Goal: Navigation & Orientation: Understand site structure

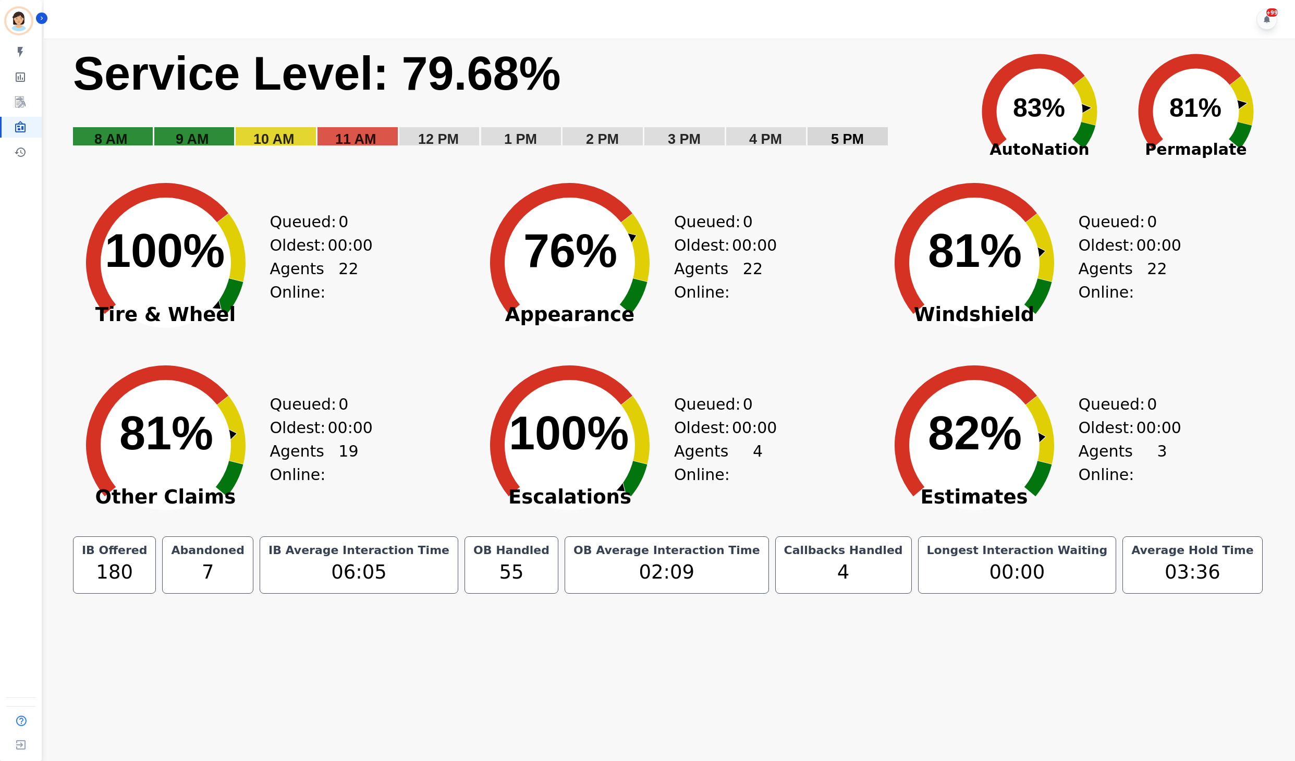
click at [945, 72] on rect "Service Level: 0%" at bounding box center [513, 103] width 883 height 117
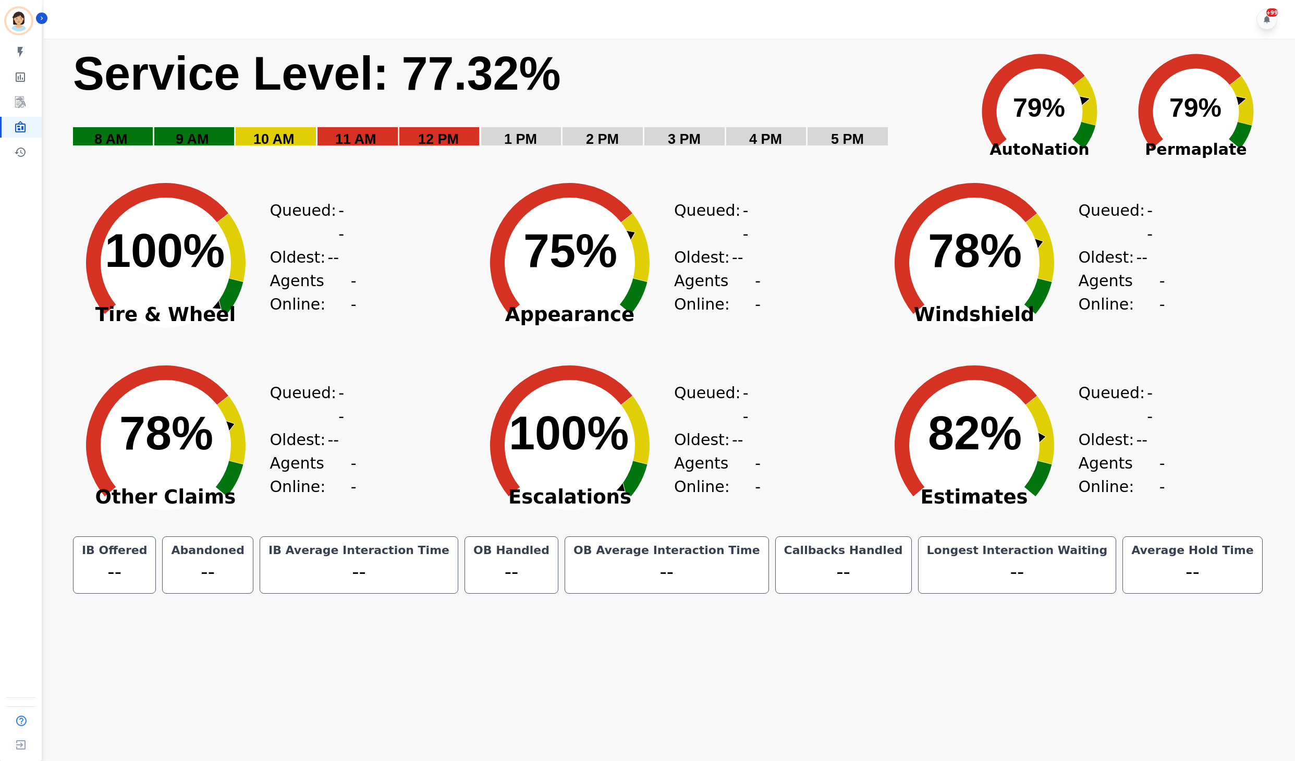
click at [889, 75] on rect "Service Level: 0%" at bounding box center [513, 103] width 883 height 117
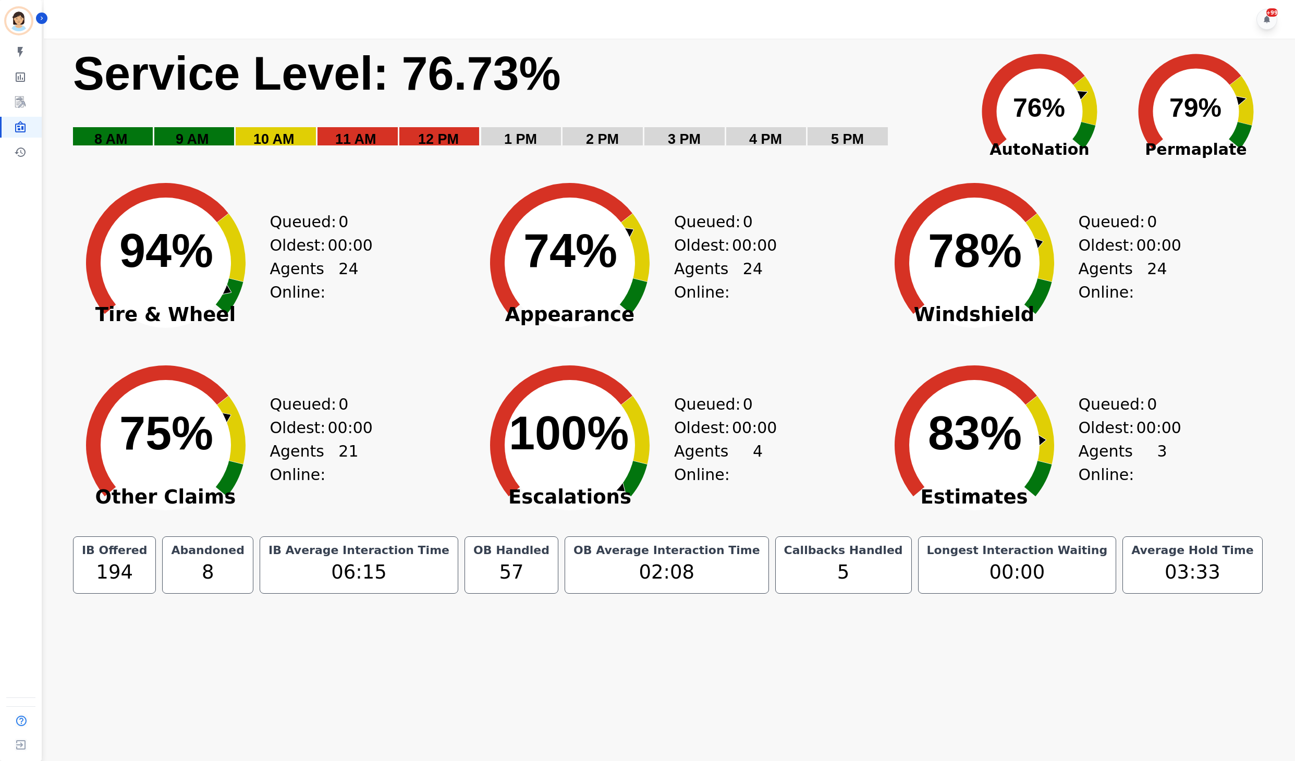
click at [854, 75] on rect "Service Level: 0%" at bounding box center [513, 103] width 883 height 117
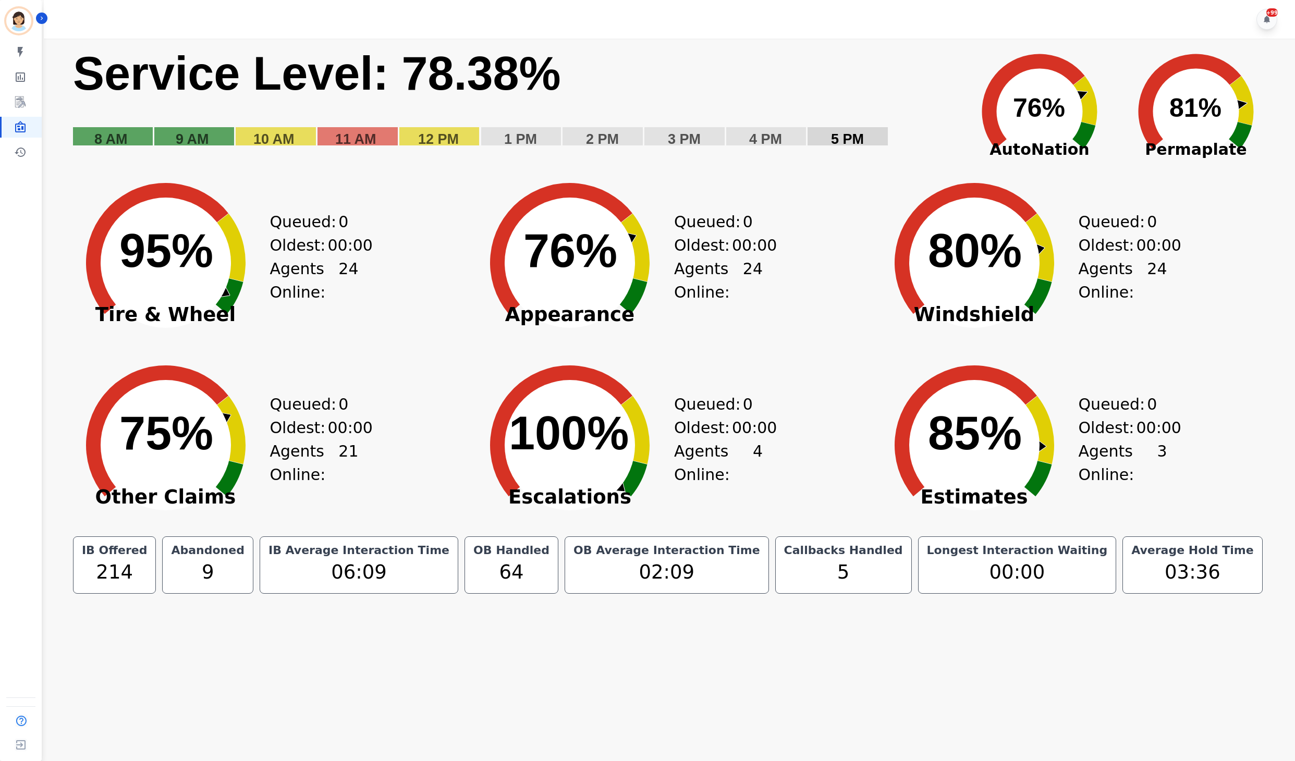
click at [871, 71] on rect "Service Level: 0%" at bounding box center [513, 103] width 883 height 117
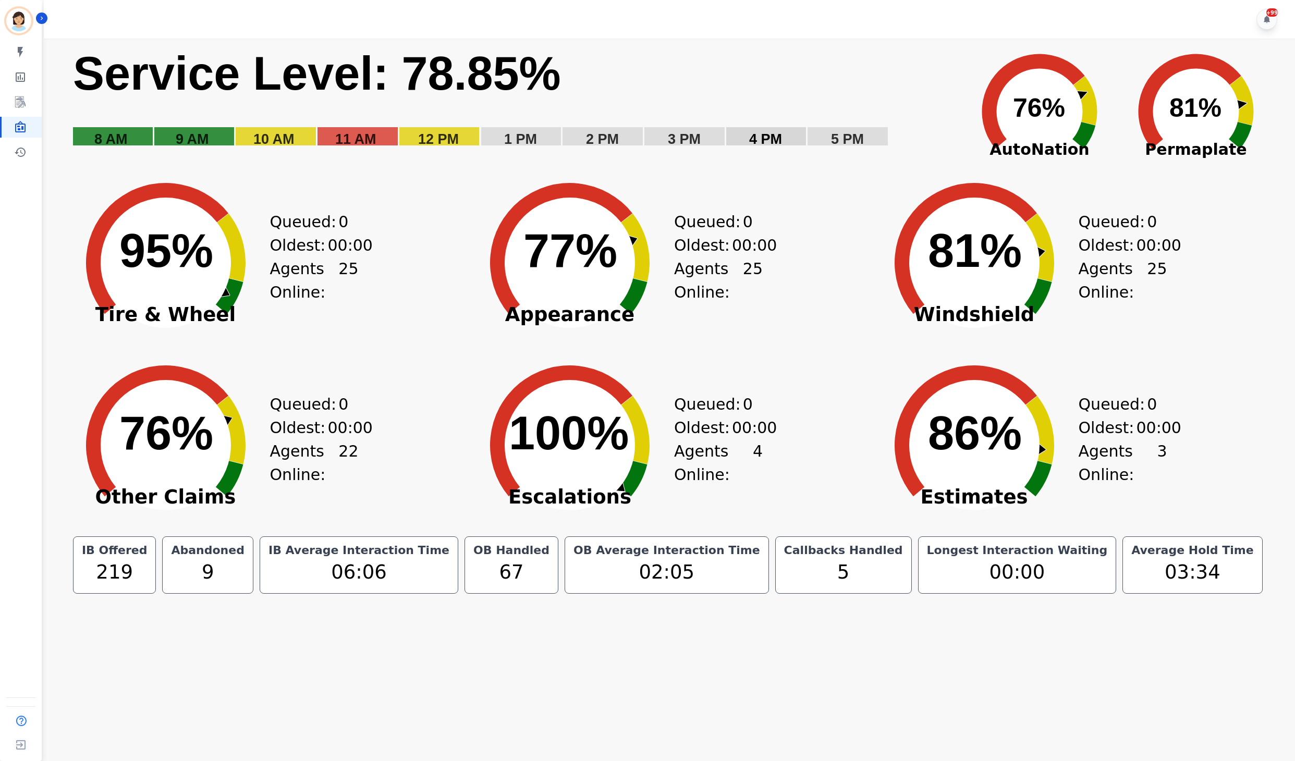
click at [745, 84] on rect "Service Level: 0%" at bounding box center [513, 103] width 883 height 117
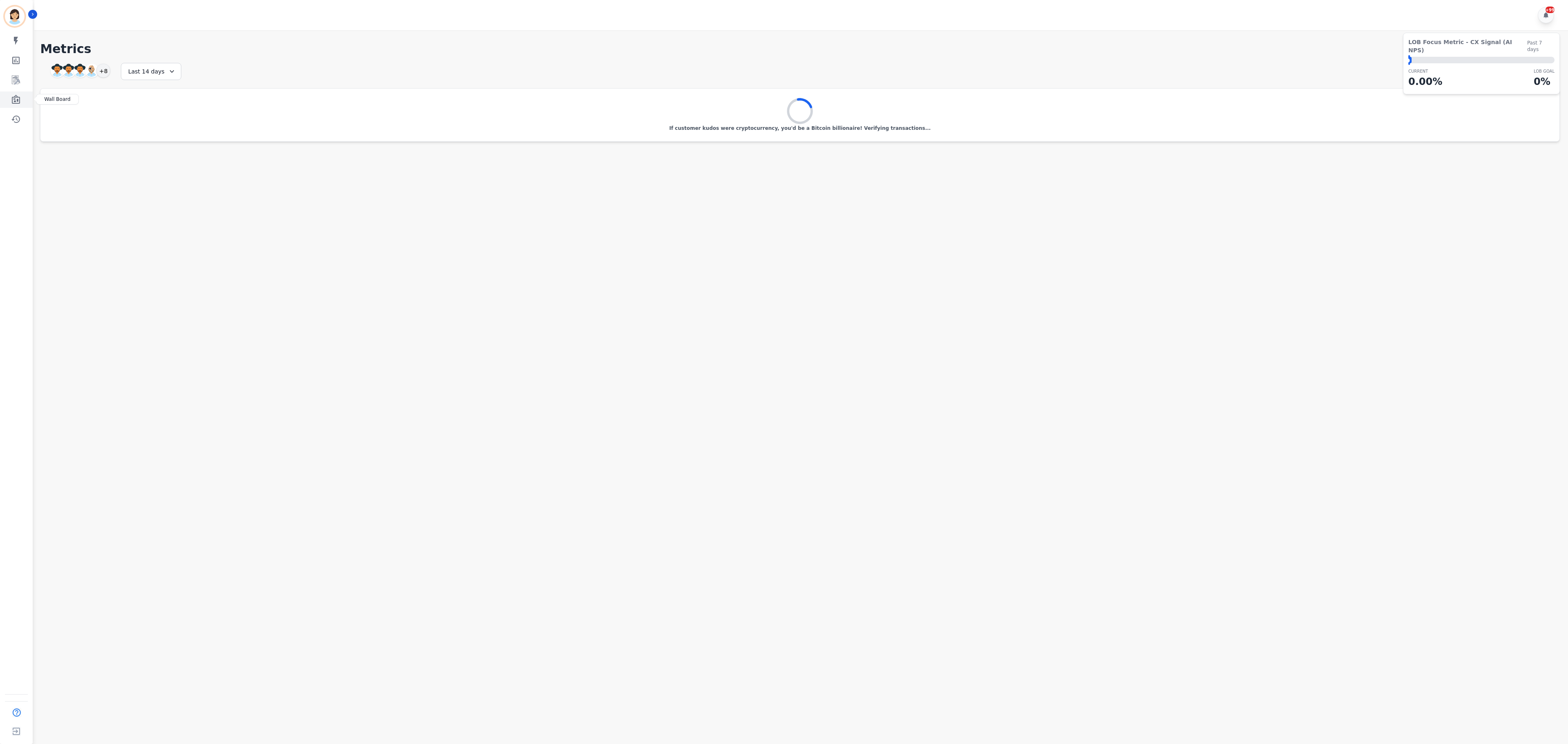
click at [16, 96] on icon "Sidebar" at bounding box center [16, 99] width 8 height 9
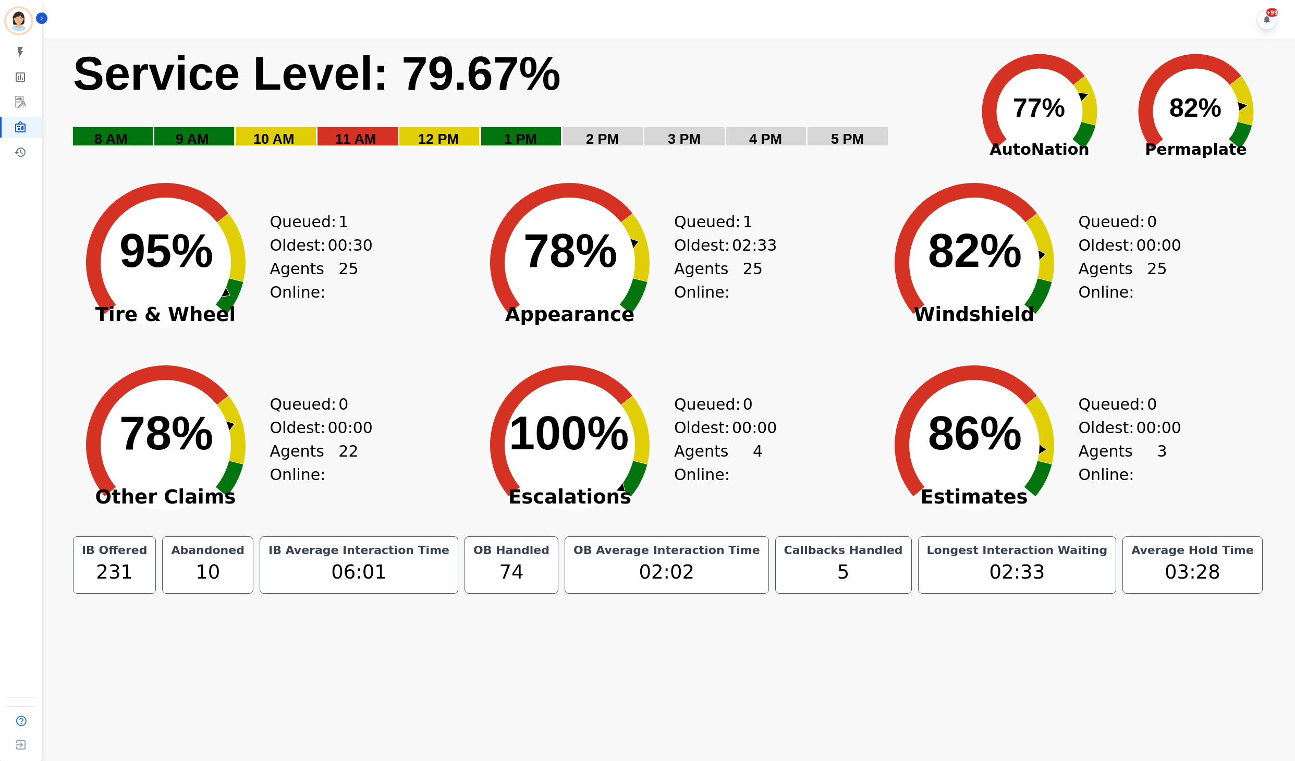
drag, startPoint x: 1098, startPoint y: 30, endPoint x: 1095, endPoint y: 39, distance: 8.9
click at [1098, 30] on div "+99" at bounding box center [671, 19] width 1255 height 39
click at [813, 84] on rect "Service Level: 0%" at bounding box center [513, 103] width 883 height 117
click at [835, 107] on rect "Service Level: 0%" at bounding box center [513, 103] width 883 height 117
click at [14, 106] on icon "Sidebar" at bounding box center [20, 102] width 13 height 13
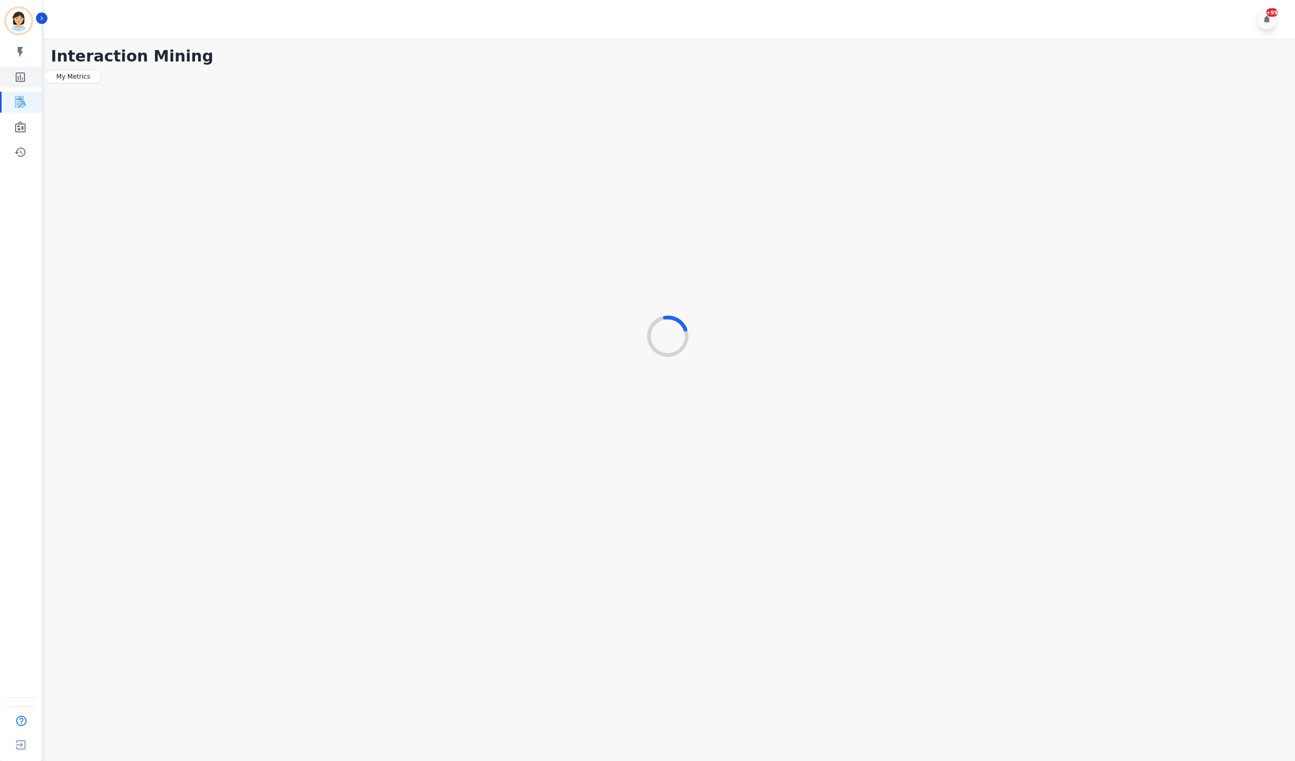
click at [22, 75] on icon "Sidebar" at bounding box center [20, 77] width 13 height 13
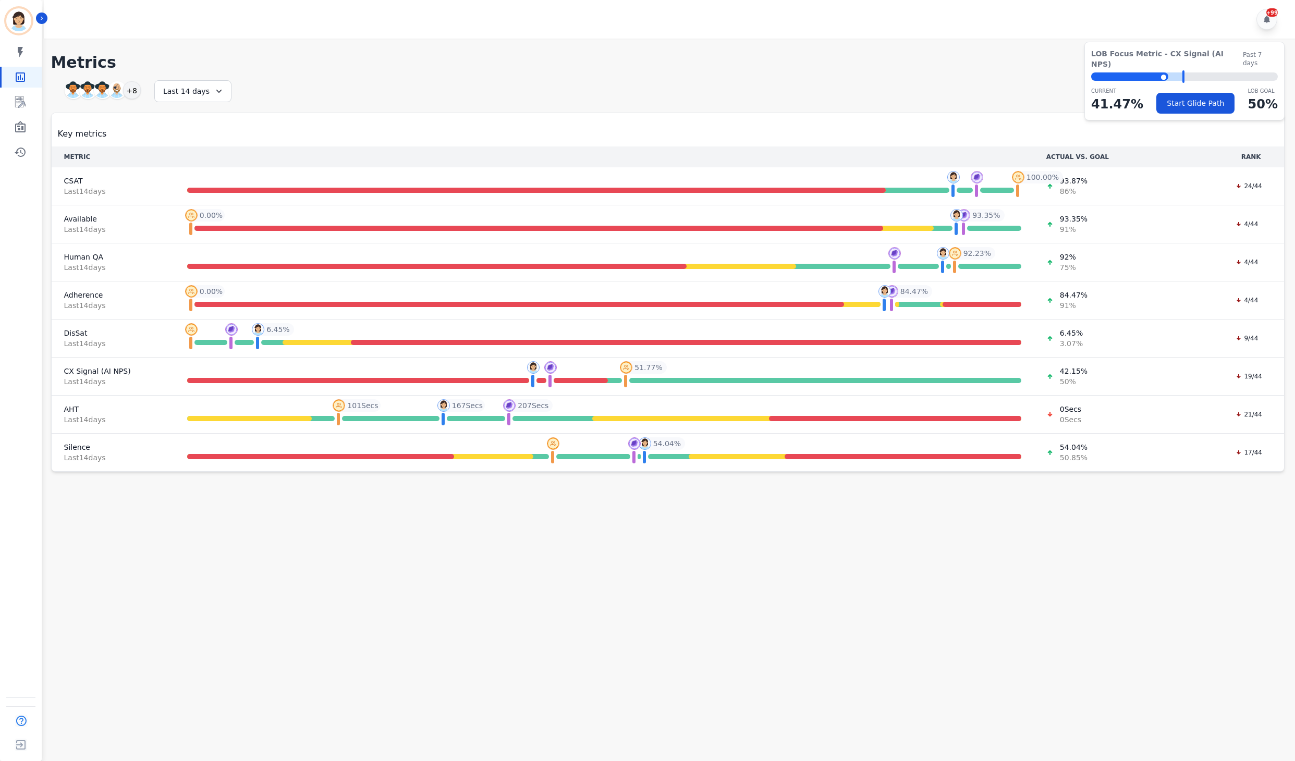
click at [696, 103] on div "**********" at bounding box center [668, 276] width 1234 height 392
click at [21, 123] on icon "Sidebar" at bounding box center [20, 126] width 10 height 11
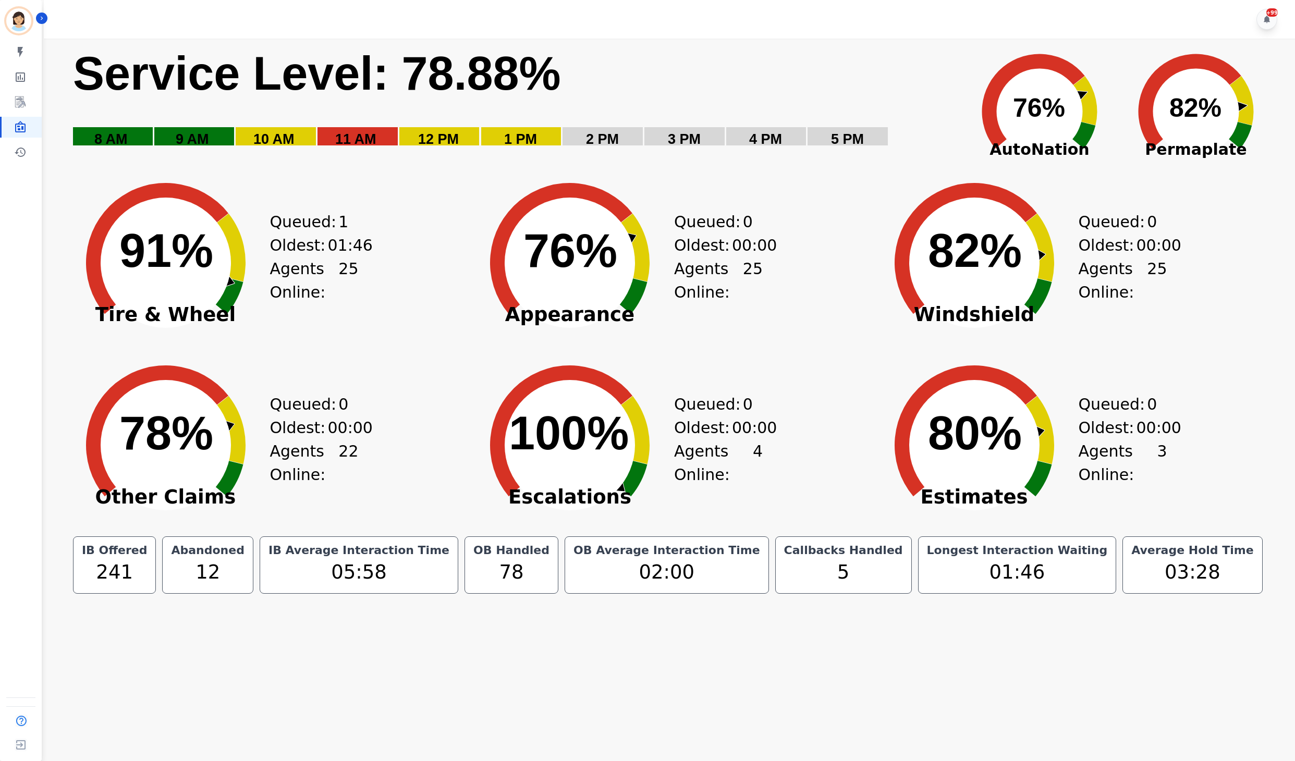
click at [984, 129] on icon at bounding box center [1039, 111] width 121 height 121
click at [956, 132] on div "Created with Highcharts 10.3.3 Service Level: 78.82% 5 PM 4 PM 3 PM 2 PM 1 PM 1…" at bounding box center [673, 104] width 1203 height 130
